Goal: Find contact information: Find contact information

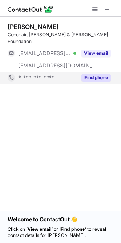
click at [92, 74] on button "Find phone" at bounding box center [96, 78] width 30 height 8
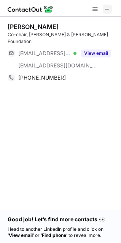
click at [109, 8] on span at bounding box center [107, 9] width 6 height 6
